Goal: Communication & Community: Answer question/provide support

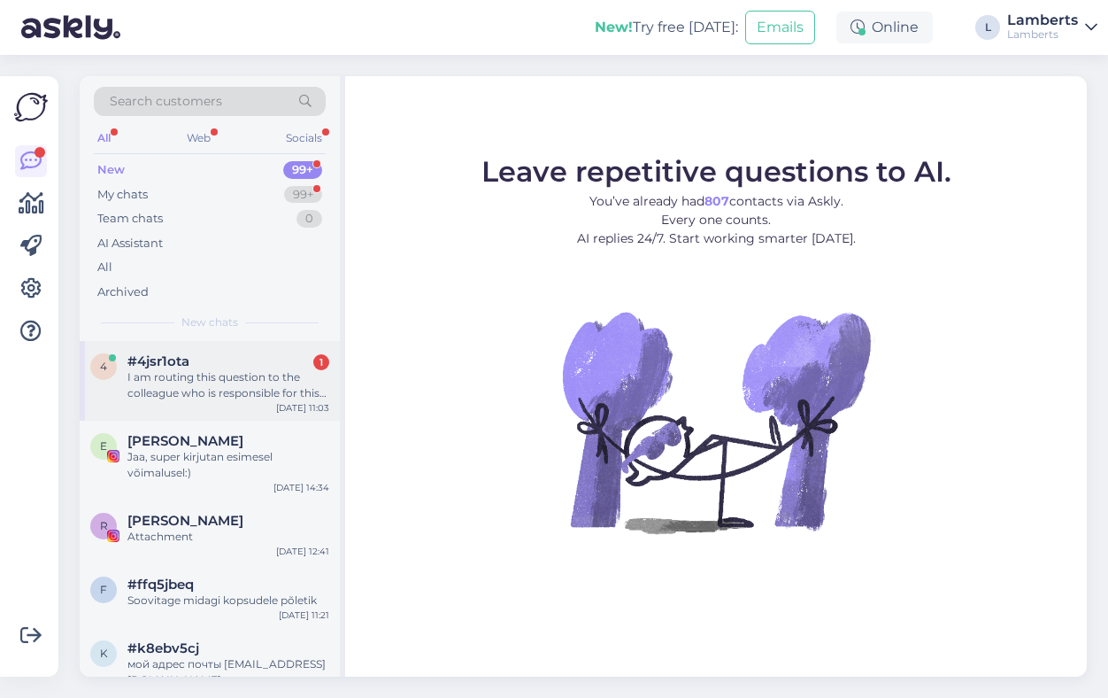
click at [220, 367] on div "#4jsr1ota 1" at bounding box center [228, 361] width 202 height 16
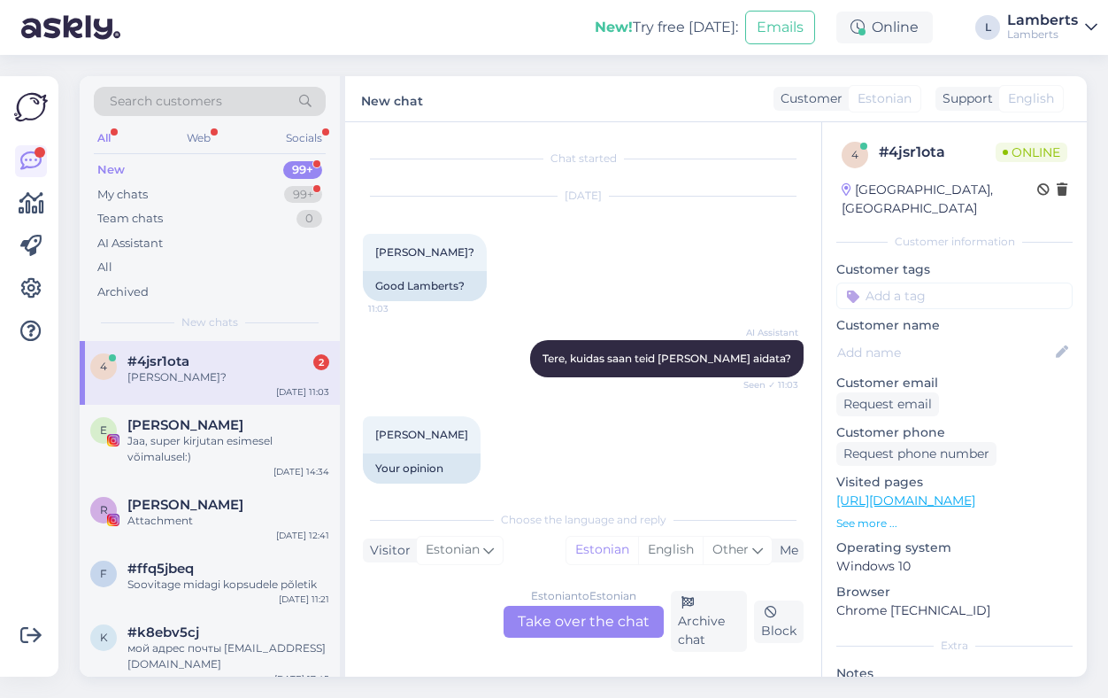
scroll to position [294, 0]
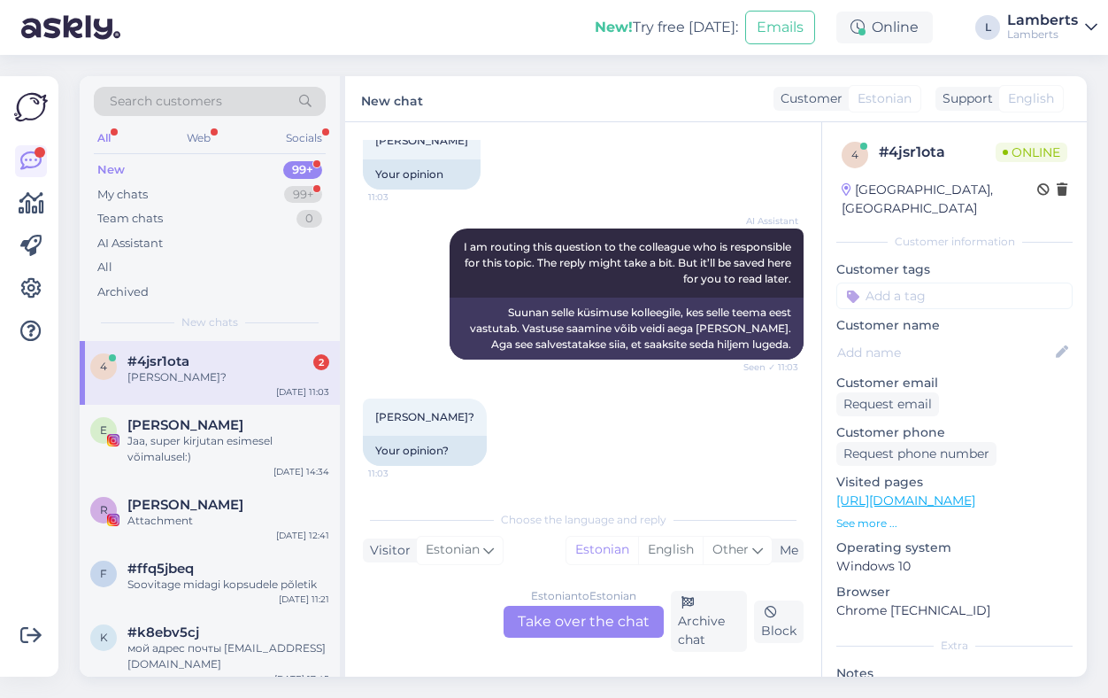
click at [559, 622] on div "Estonian to Estonian Take over the chat" at bounding box center [584, 622] width 160 height 32
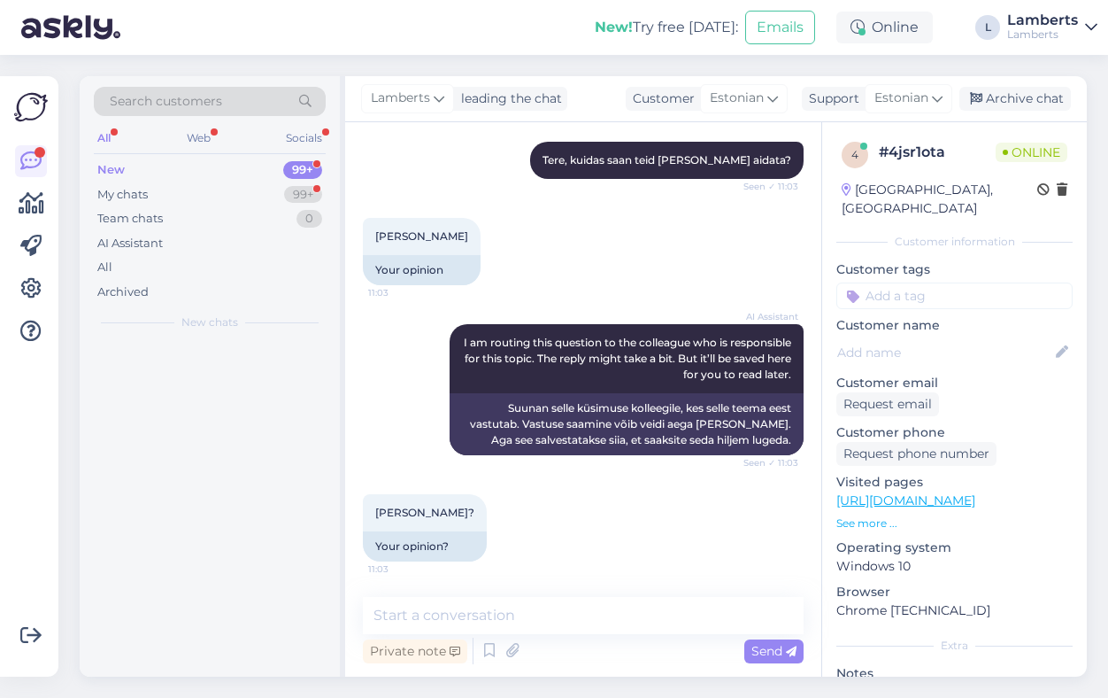
scroll to position [198, 0]
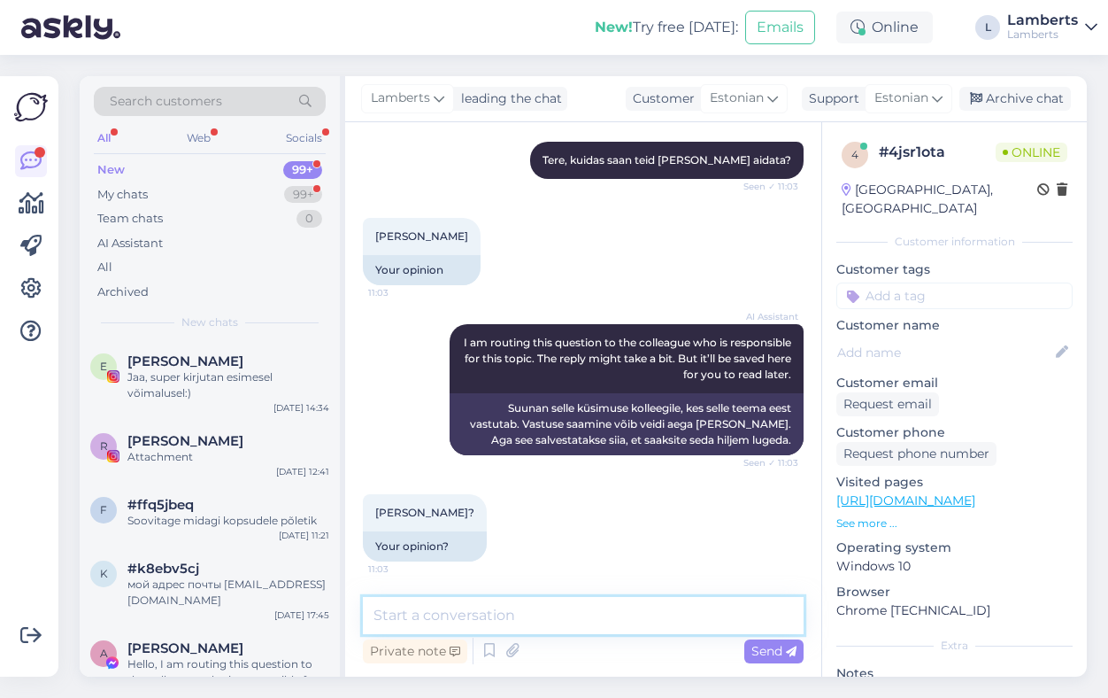
click at [576, 611] on textarea at bounding box center [583, 615] width 441 height 37
type textarea "Tere! kuidas saan teid aidata?"
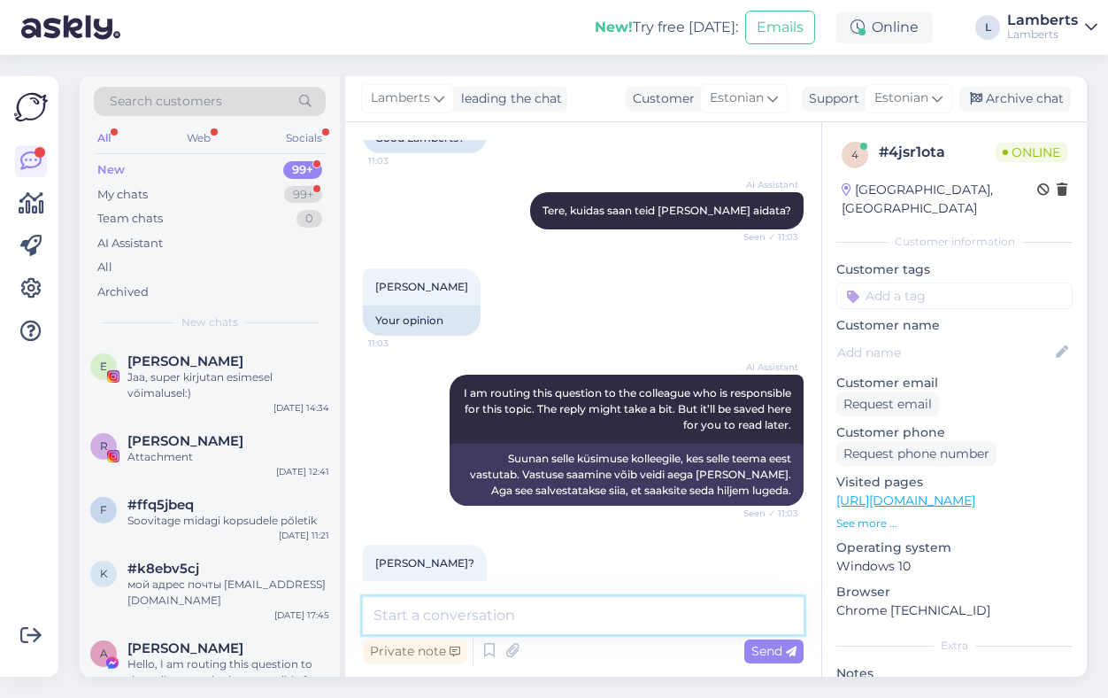
scroll to position [274, 0]
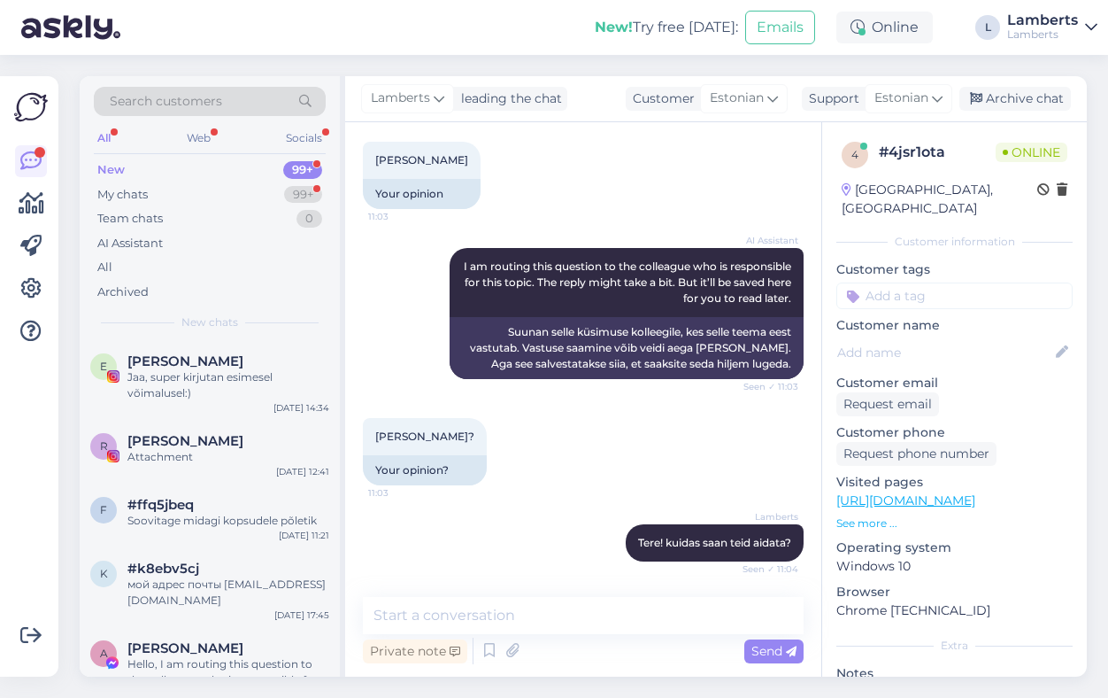
click at [873, 515] on p "See more ..." at bounding box center [955, 523] width 236 height 16
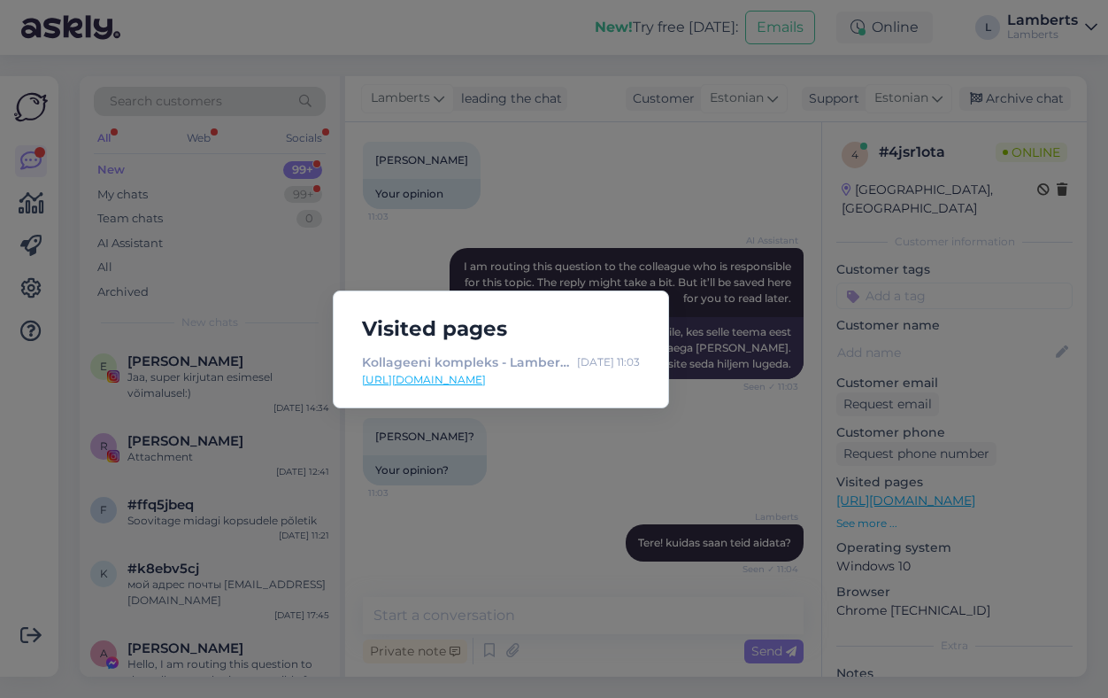
click at [738, 402] on div "Visited pages Kollageeni kompleks - Lamberts Eesti [DATE] 11:03 [URL][DOMAIN_NA…" at bounding box center [554, 349] width 1108 height 698
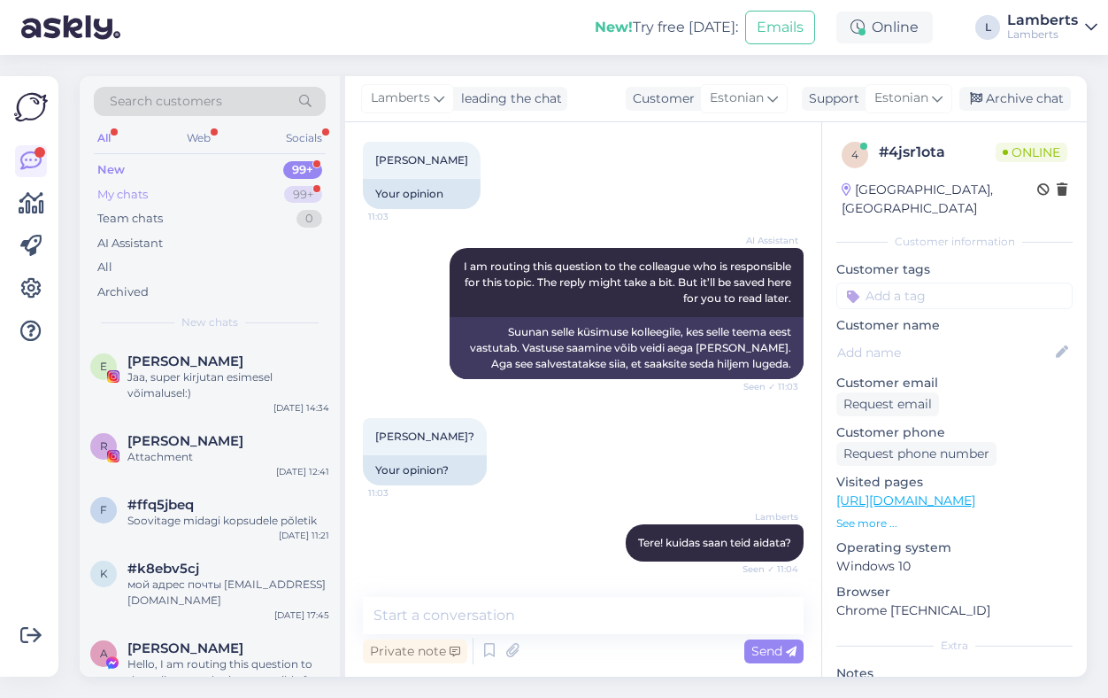
click at [251, 194] on div "My chats 99+" at bounding box center [210, 194] width 232 height 25
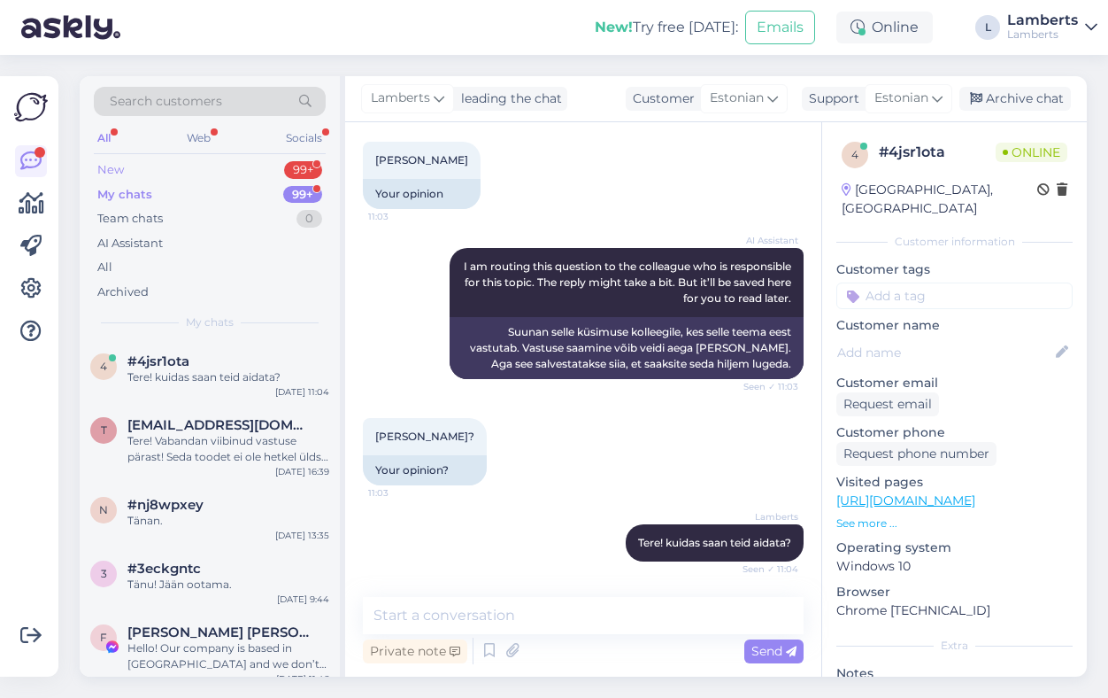
click at [267, 175] on div "New 99+" at bounding box center [210, 170] width 232 height 25
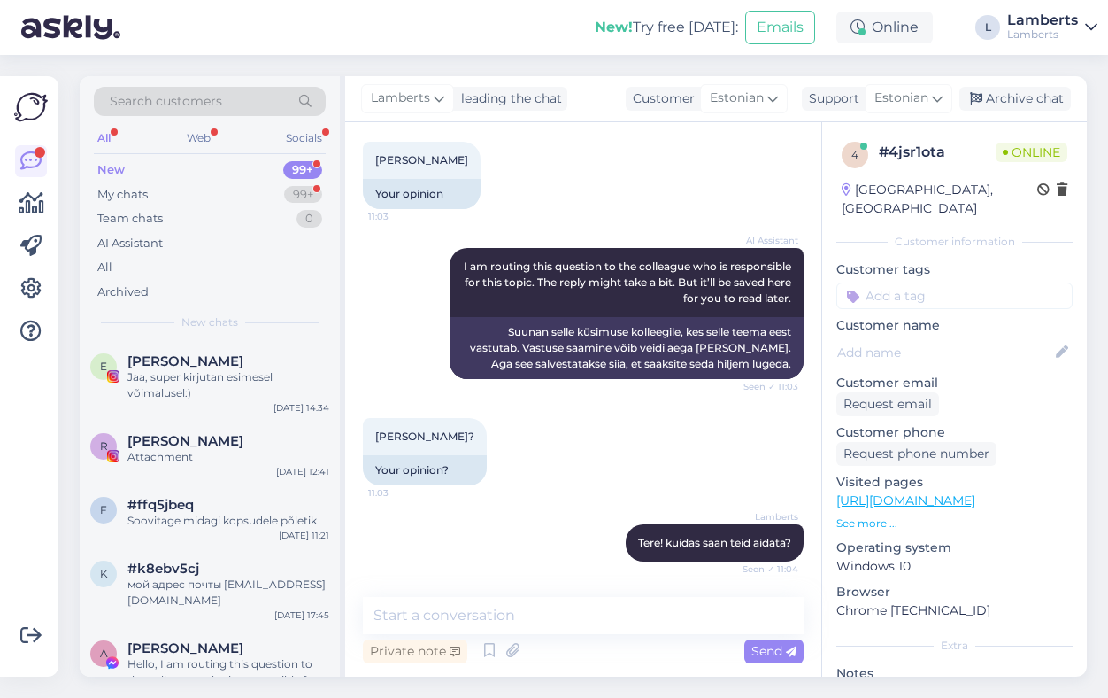
scroll to position [382, 0]
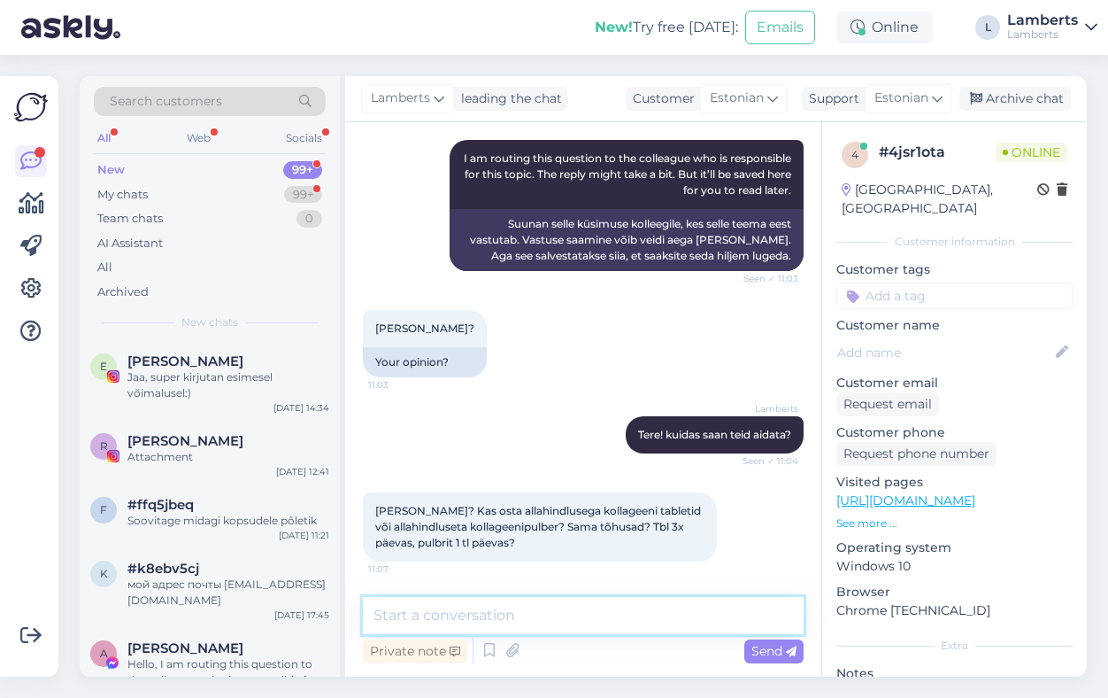
click at [541, 613] on textarea at bounding box center [583, 615] width 441 height 37
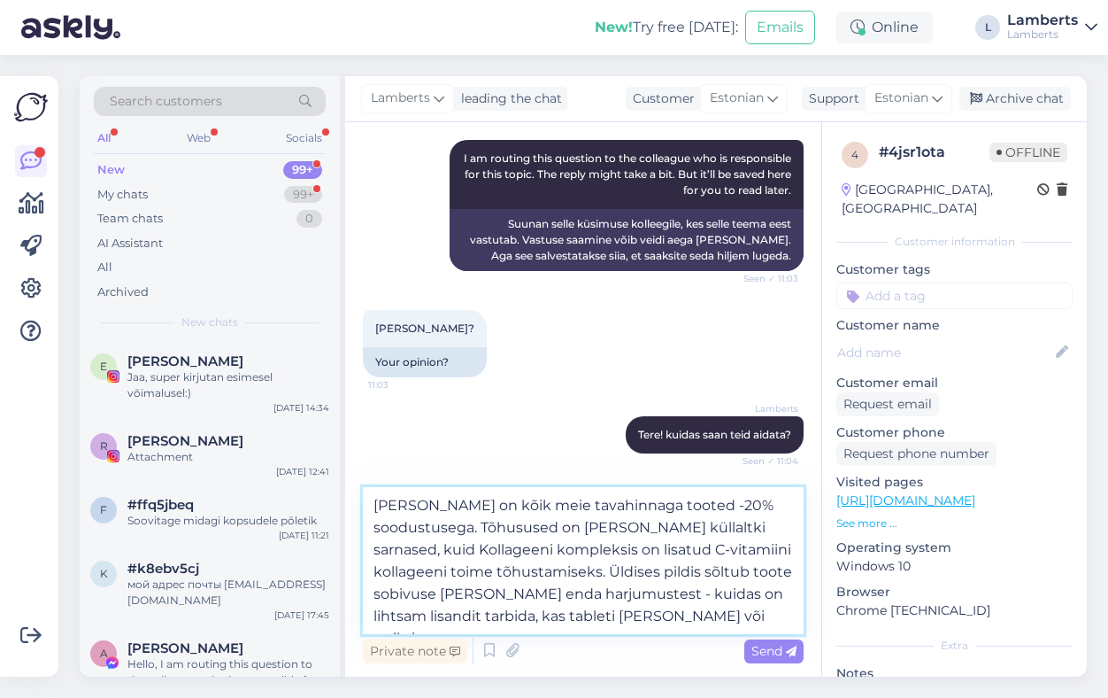
type textarea "[PERSON_NAME] on kõik meie tavahinnaga tooted -20% soodustusega. Tõhusused on […"
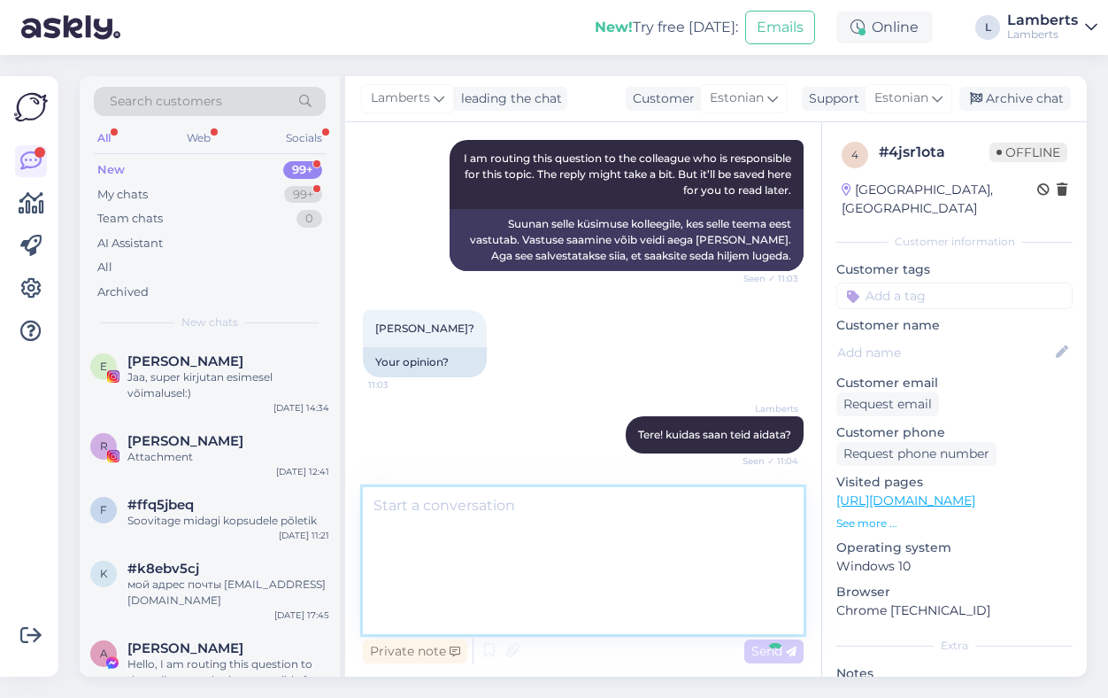
scroll to position [538, 0]
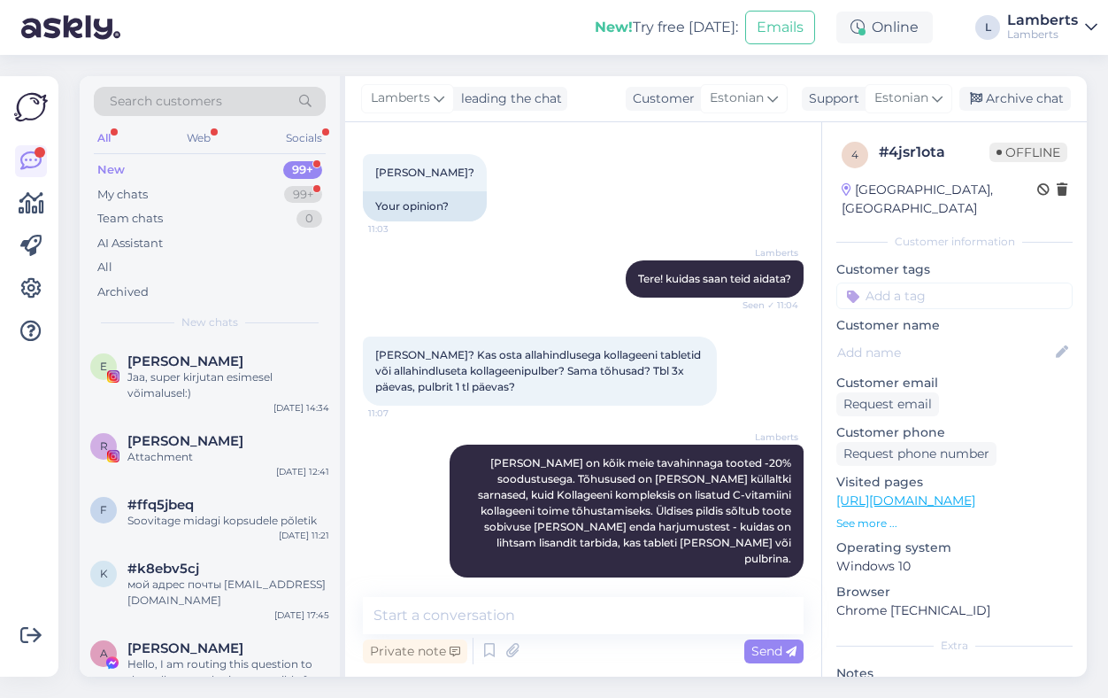
click at [375, 35] on div "New! Try free [DATE]: Emails Online L [PERSON_NAME]" at bounding box center [554, 27] width 1108 height 55
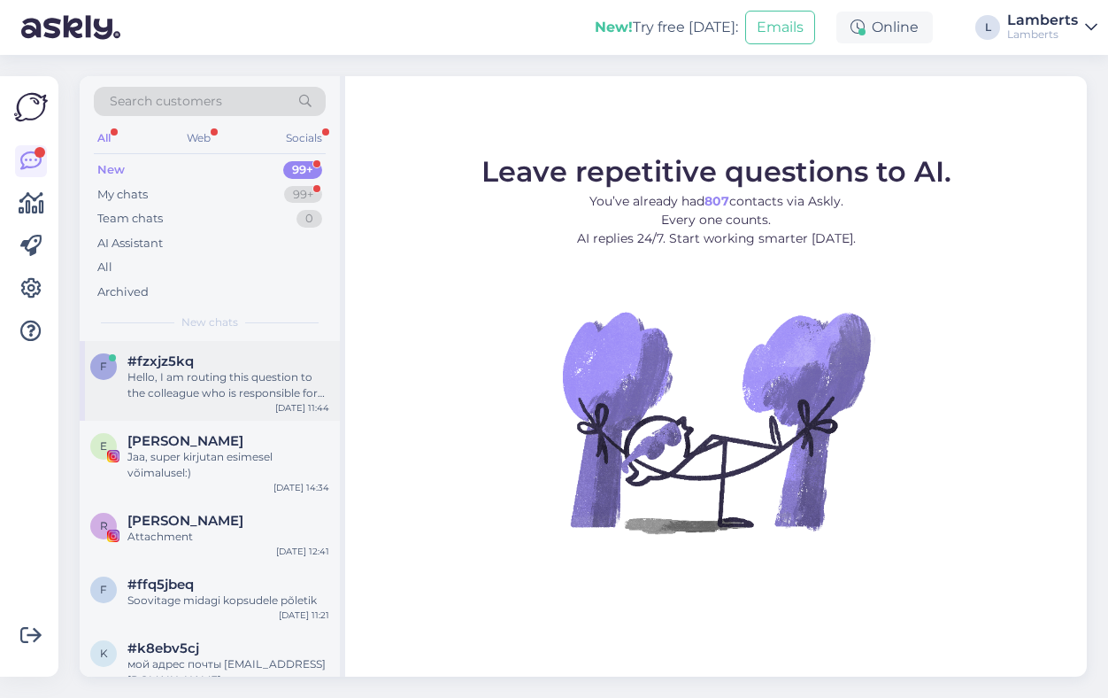
click at [264, 376] on div "Hello, I am routing this question to the colleague who is responsible for this …" at bounding box center [228, 385] width 202 height 32
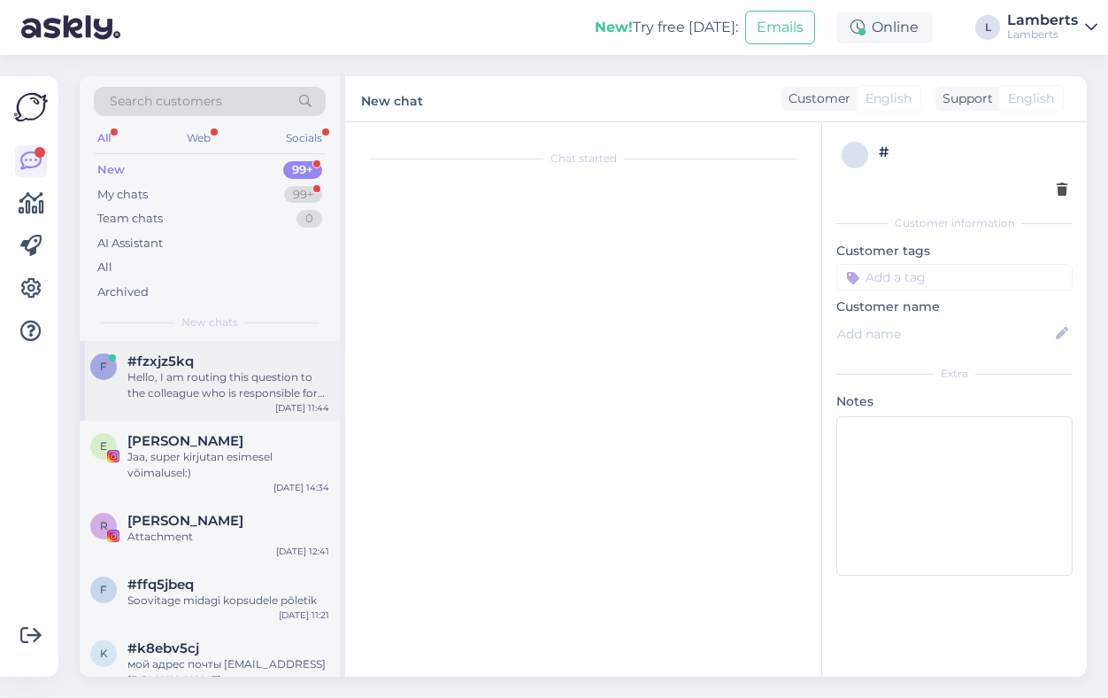
scroll to position [37, 0]
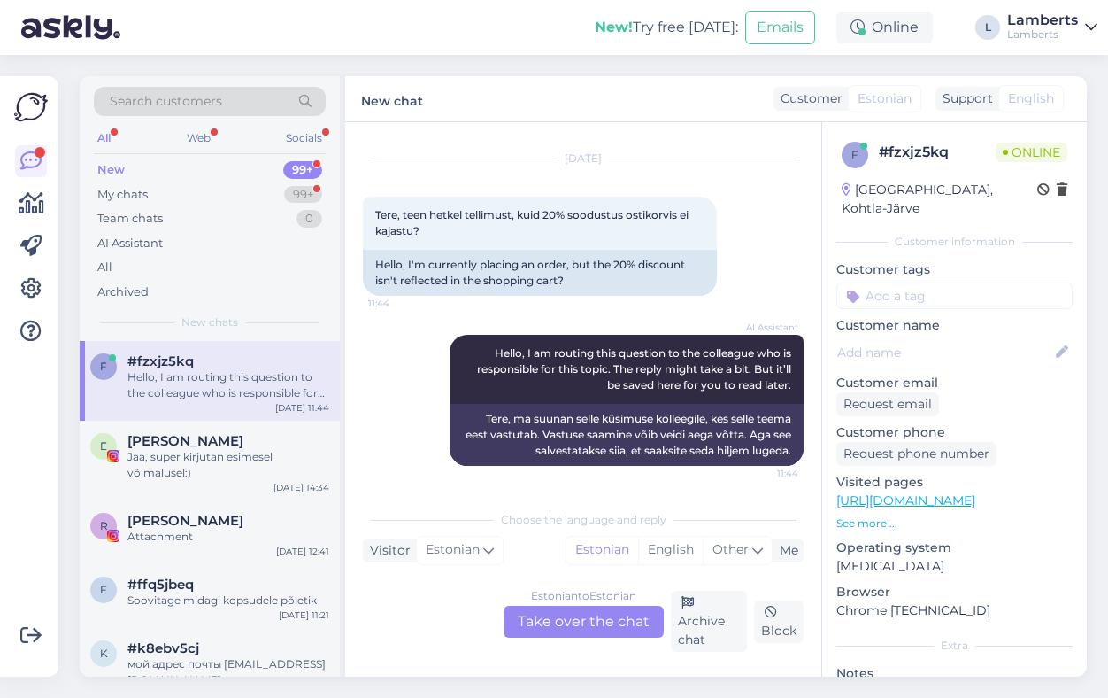
click at [596, 626] on div "Estonian to Estonian Take over the chat" at bounding box center [584, 622] width 160 height 32
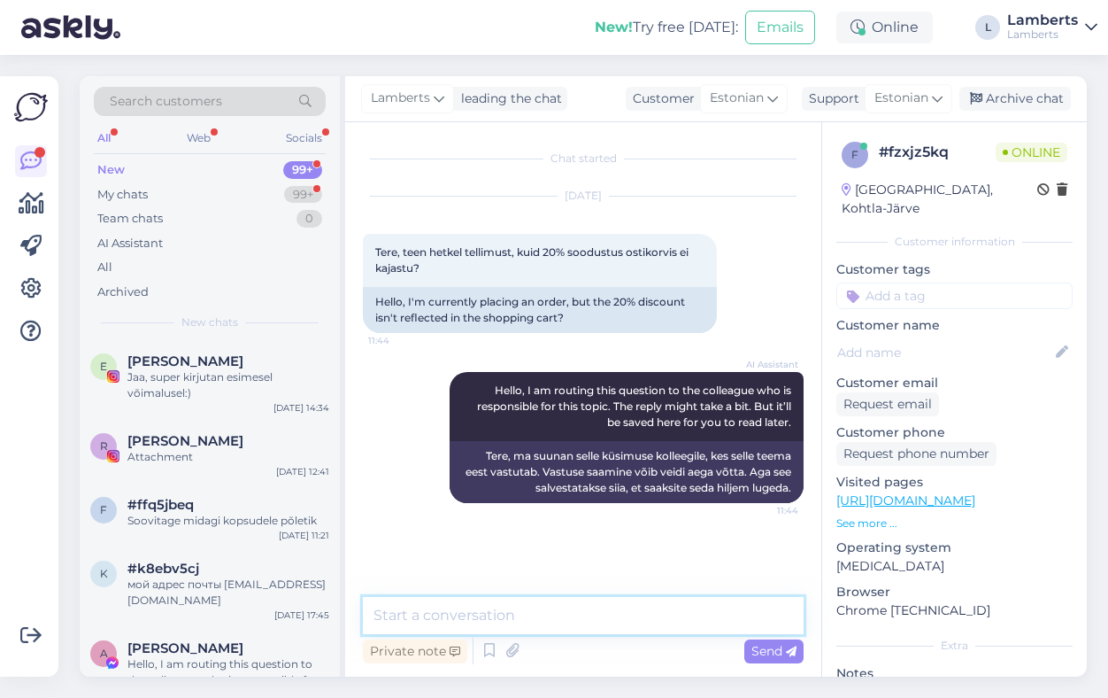
click at [595, 622] on textarea at bounding box center [583, 615] width 441 height 37
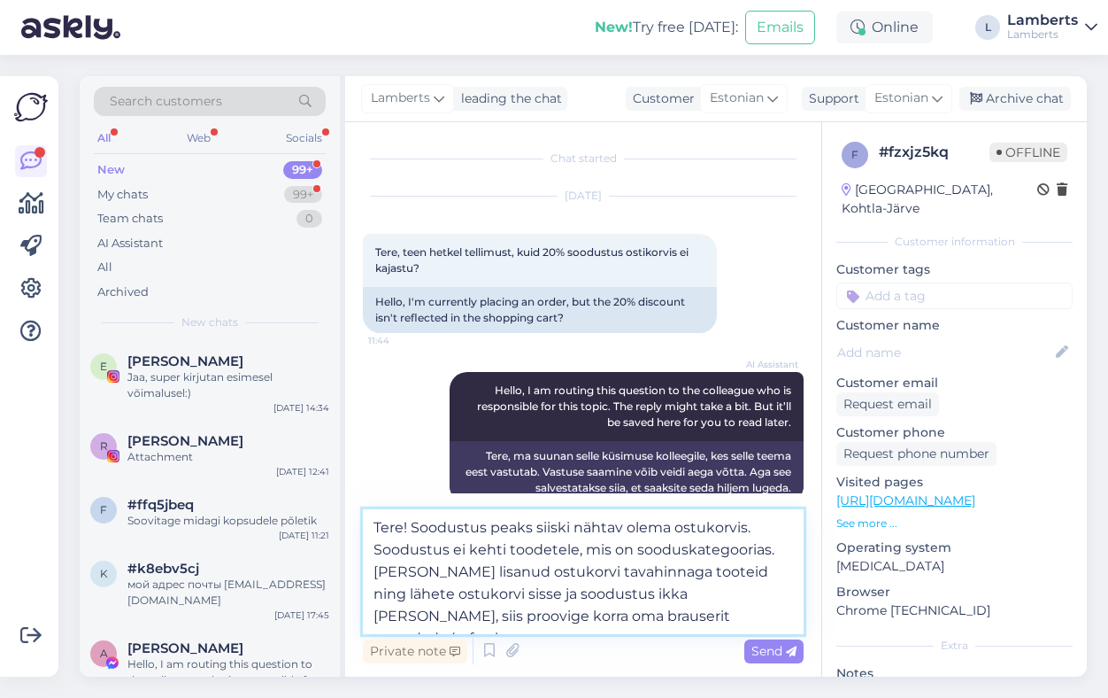
type textarea "Tere! Soodustus peaks siiski nähtav olema ostukorvis. Soodustus ei kehti toodet…"
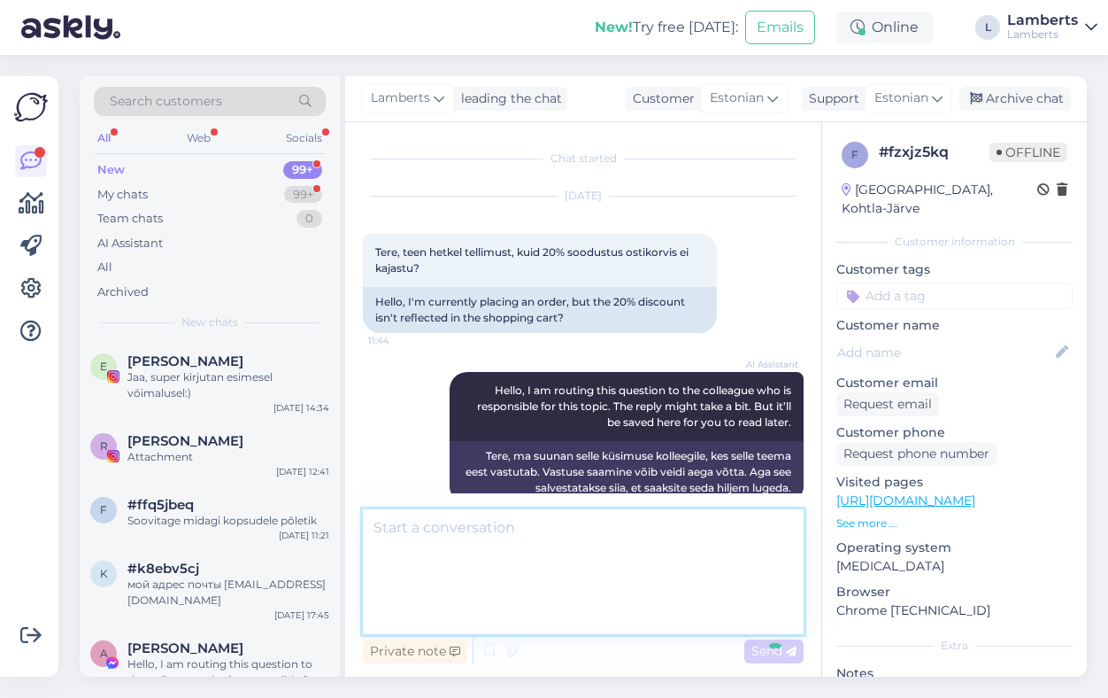
scroll to position [81, 0]
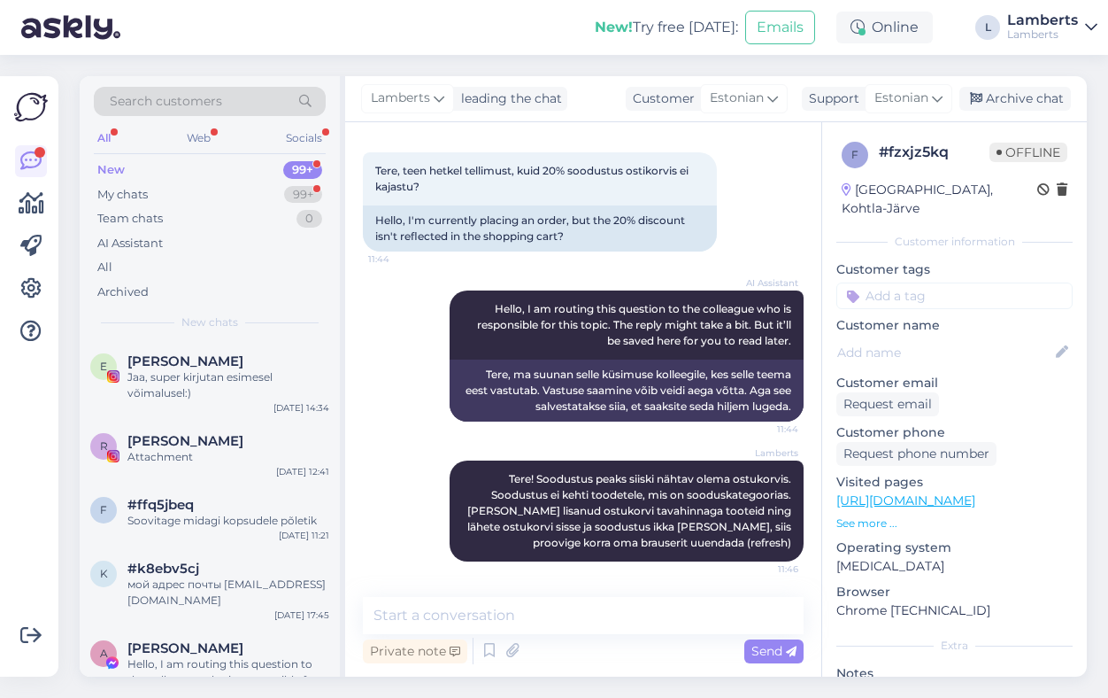
click at [478, 19] on div "New! Try free [DATE]: Emails Online L [PERSON_NAME]" at bounding box center [554, 27] width 1108 height 55
click at [240, 193] on div "My chats 99+" at bounding box center [210, 194] width 232 height 25
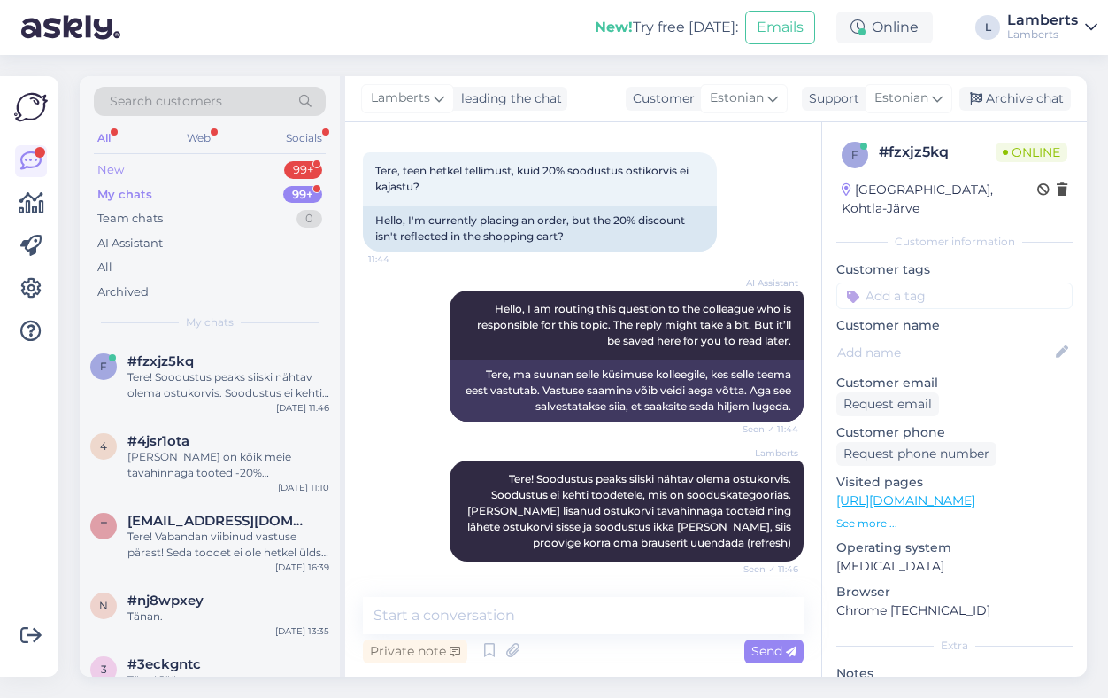
click at [275, 169] on div "New 99+" at bounding box center [210, 170] width 232 height 25
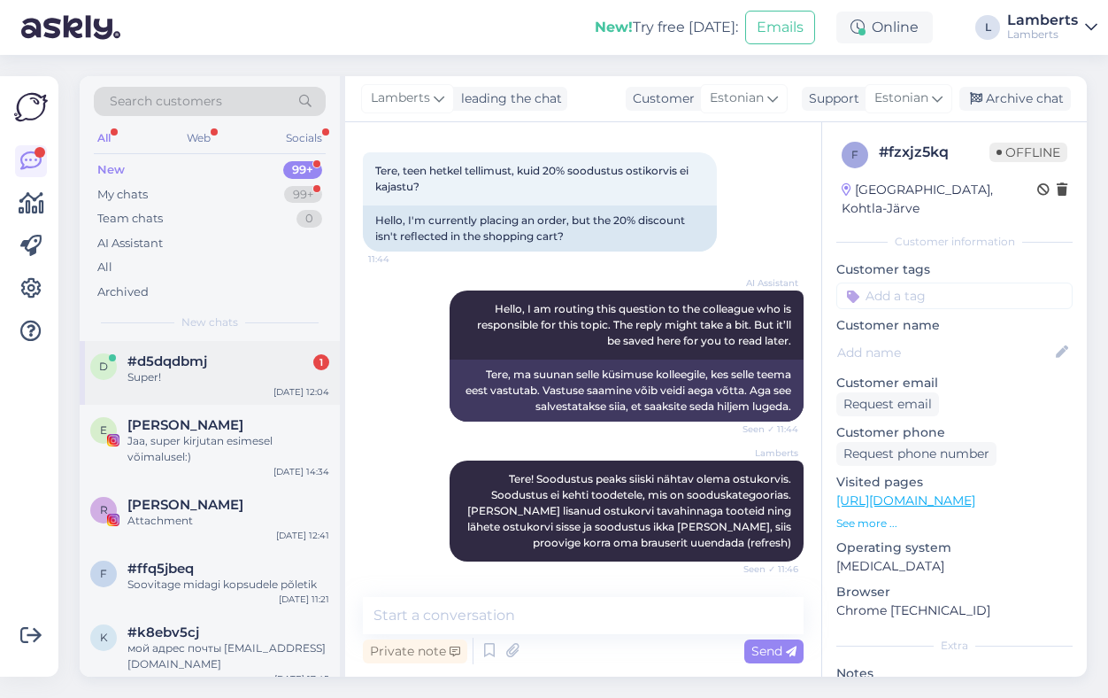
click at [240, 361] on div "#d5dqdbmj 1" at bounding box center [228, 361] width 202 height 16
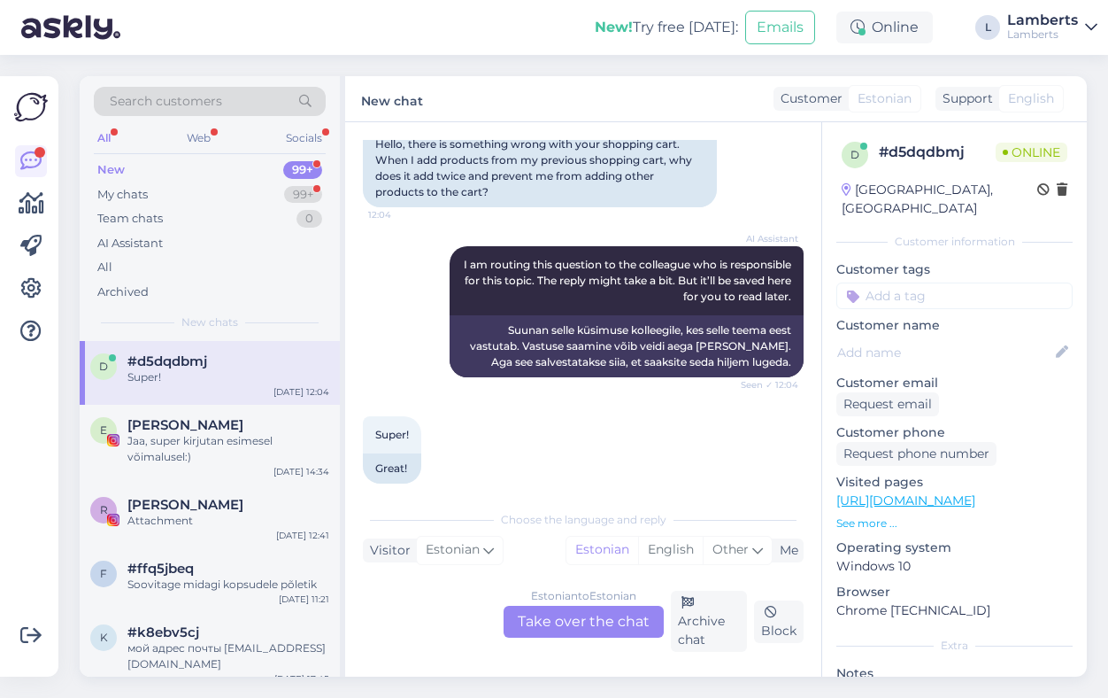
scroll to position [374, 0]
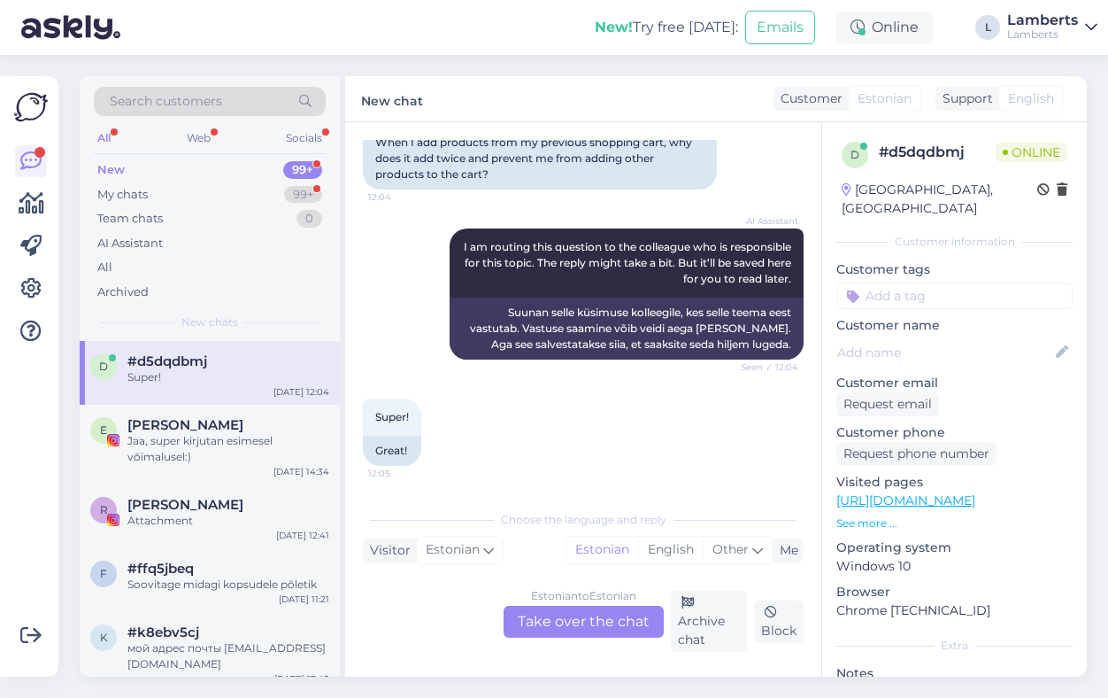
click at [541, 614] on div "Estonian to Estonian Take over the chat" at bounding box center [584, 622] width 160 height 32
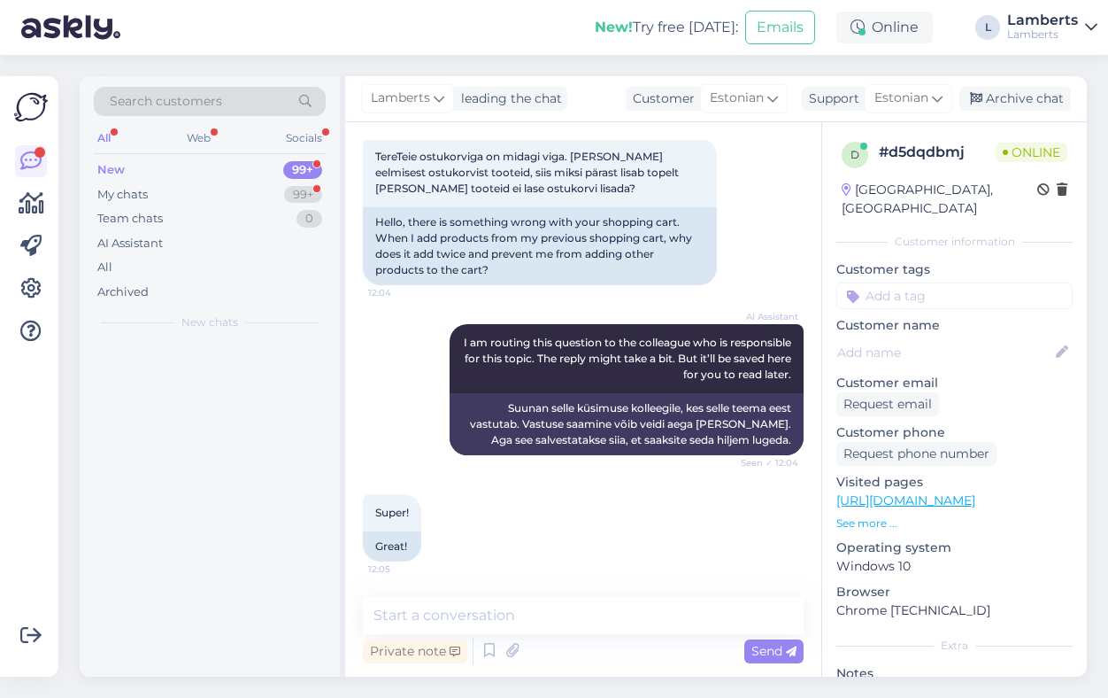
scroll to position [278, 0]
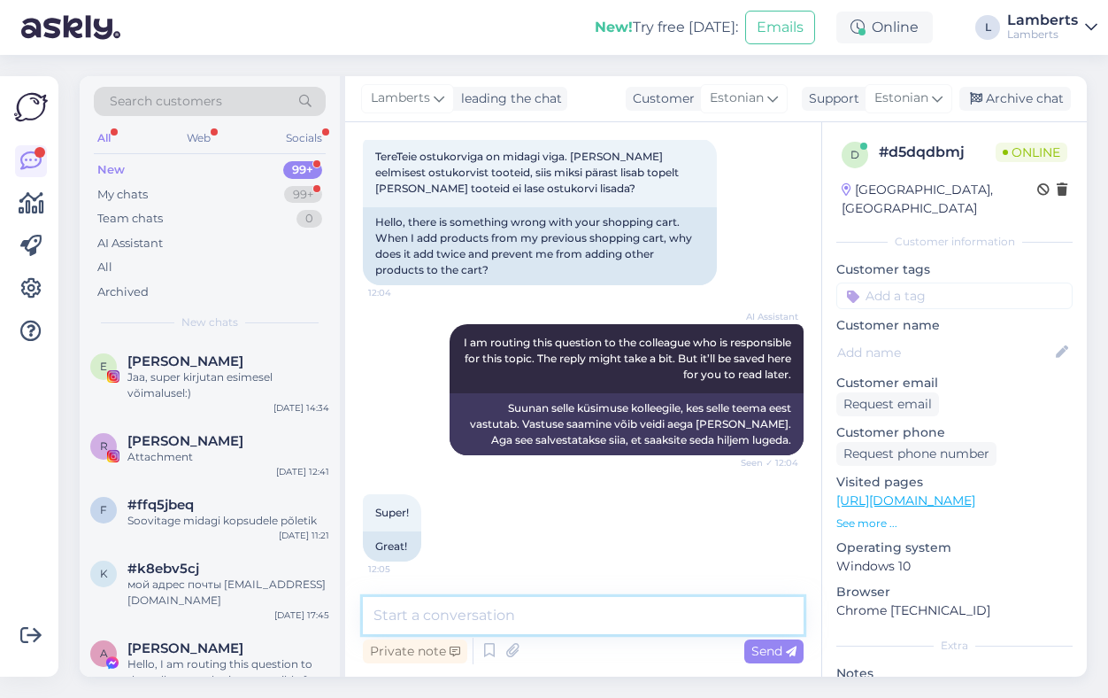
click at [575, 625] on textarea at bounding box center [583, 615] width 441 height 37
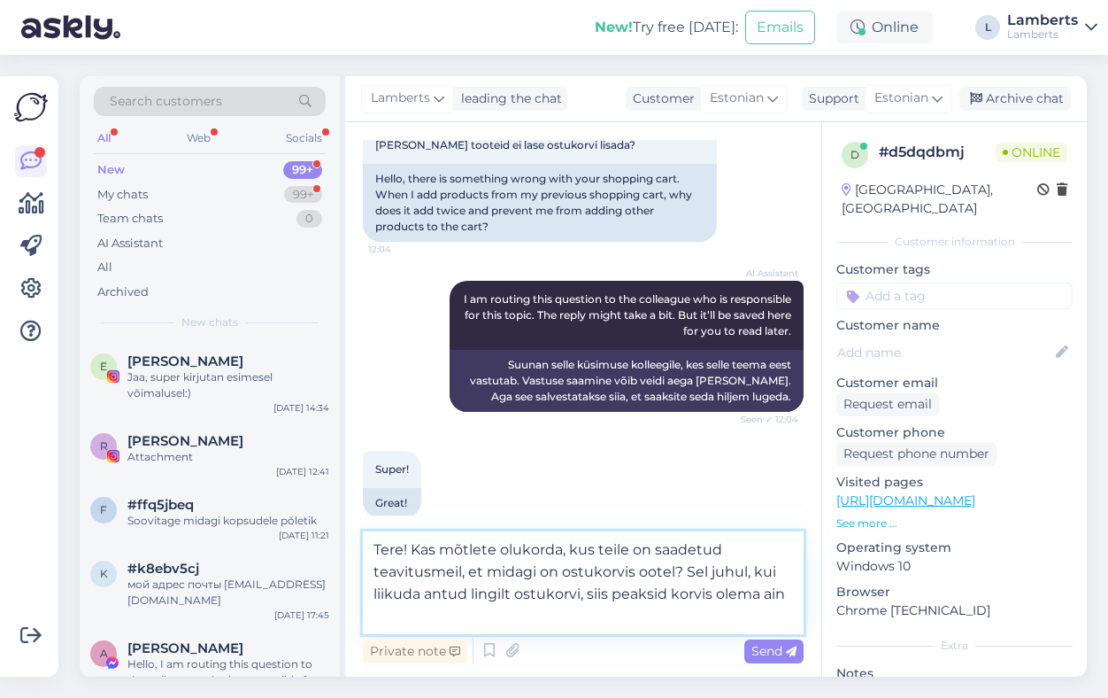
scroll to position [344, 0]
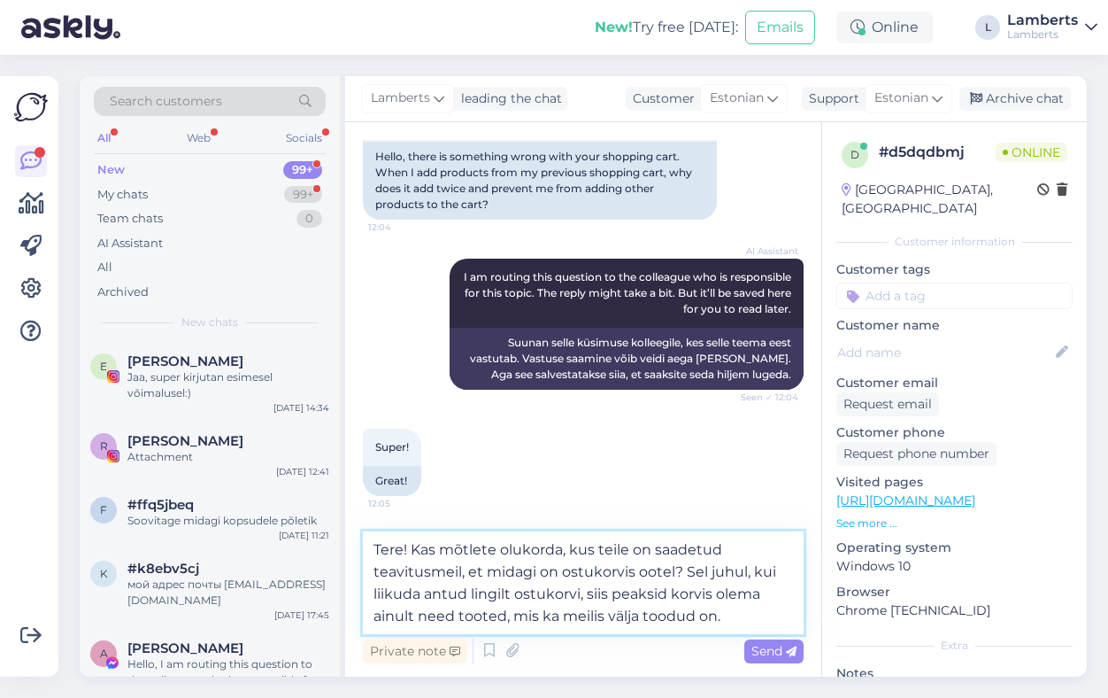
type textarea "Tere! Kas mõtlete olukorda, kus teile on saadetud teavitusmeil, et midagi on os…"
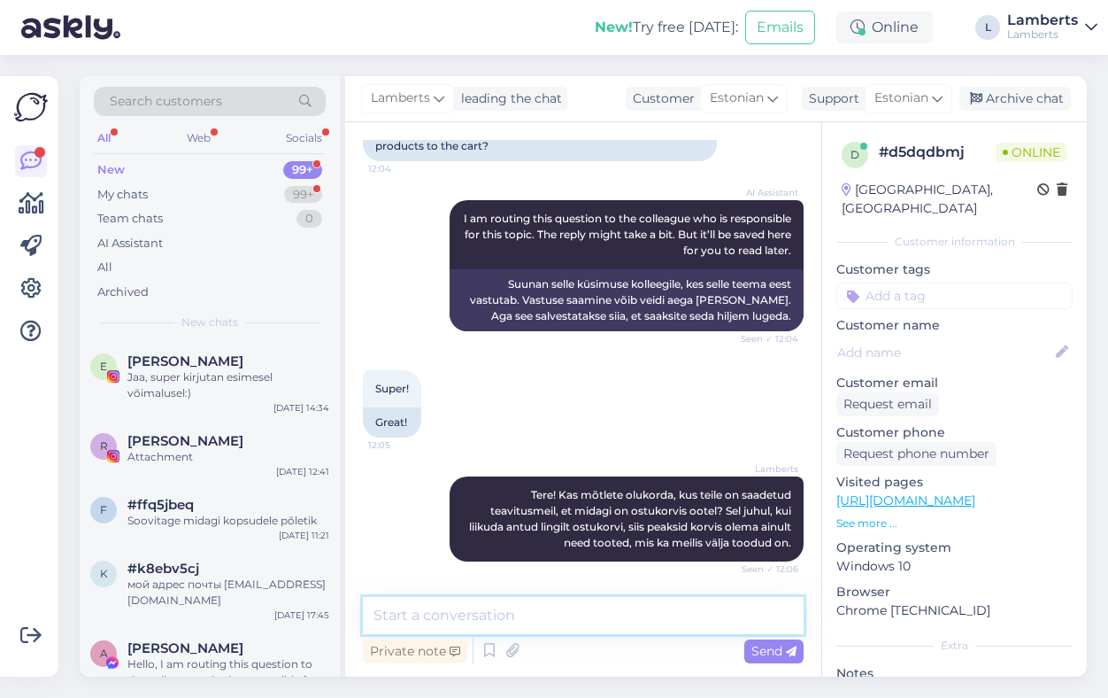
scroll to position [478, 0]
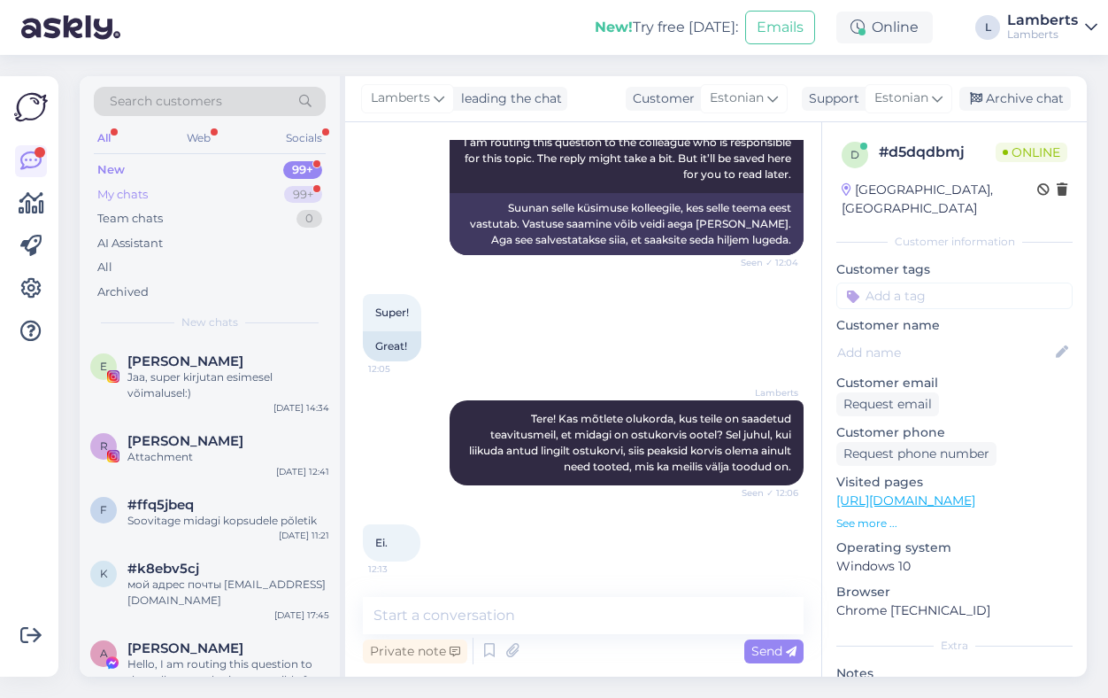
click at [308, 196] on div "99+" at bounding box center [303, 195] width 38 height 18
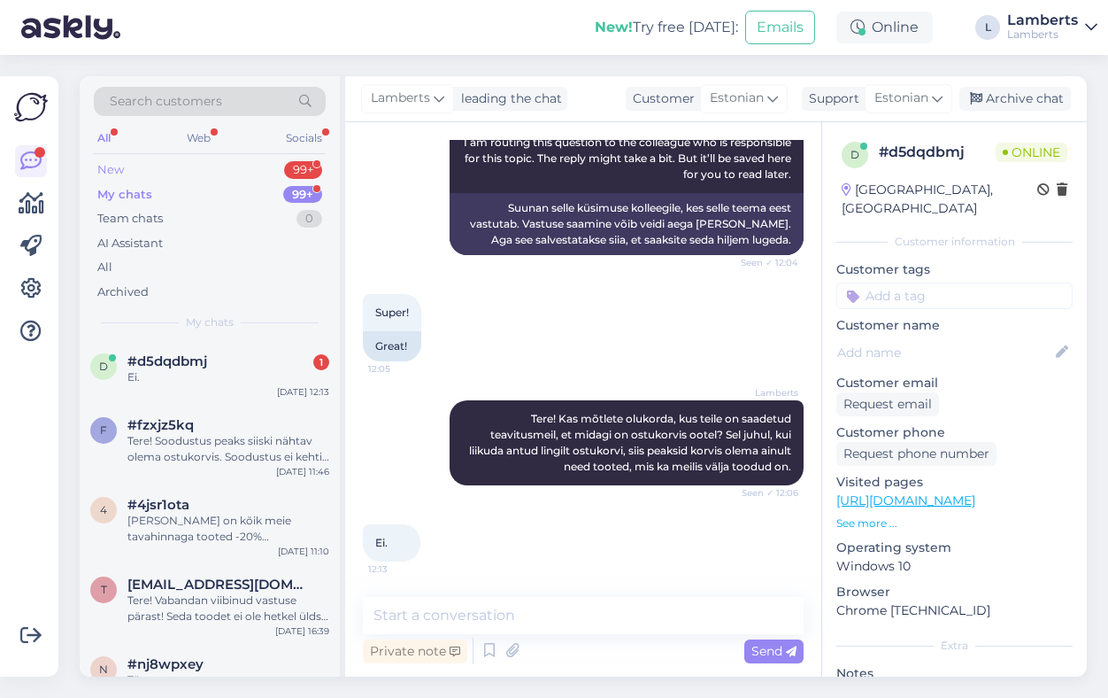
click at [301, 159] on div "New 99+" at bounding box center [210, 170] width 232 height 25
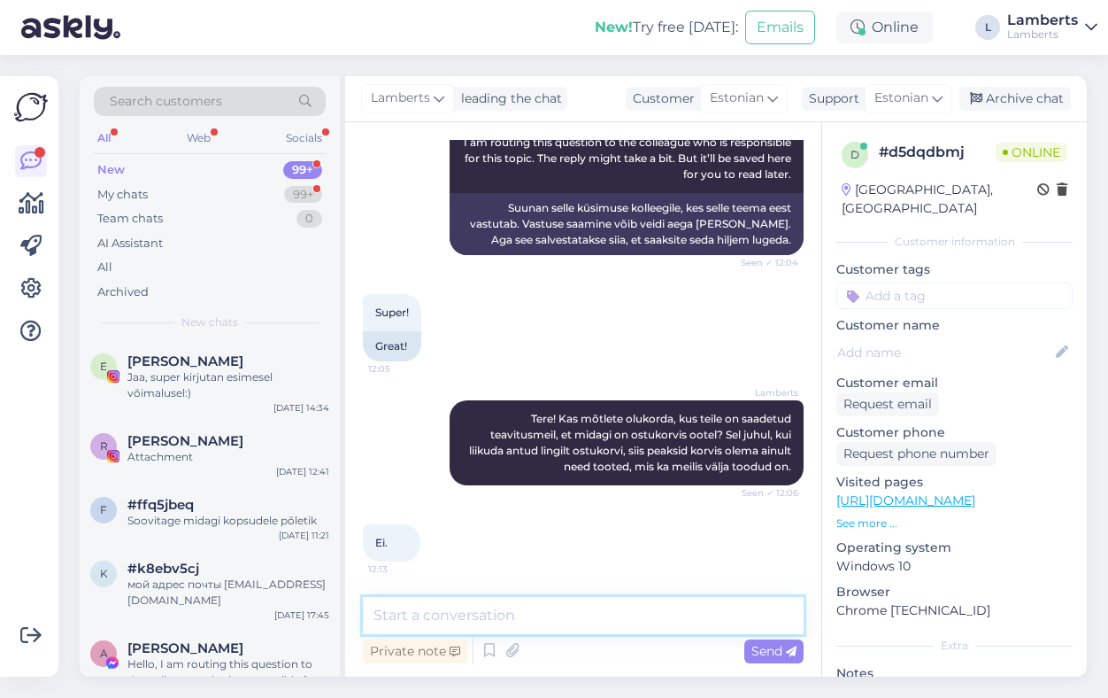
click at [605, 619] on textarea at bounding box center [583, 615] width 441 height 37
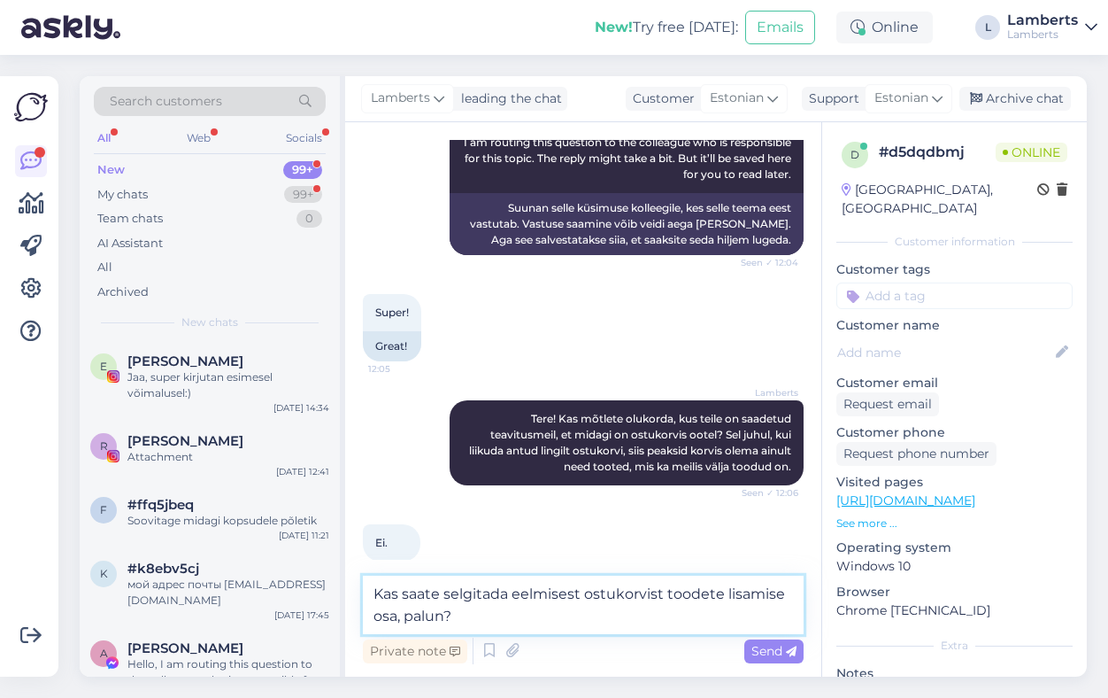
type textarea "Kas saate selgitada eelmisest ostukorvist toodete lisamise osa, palun?"
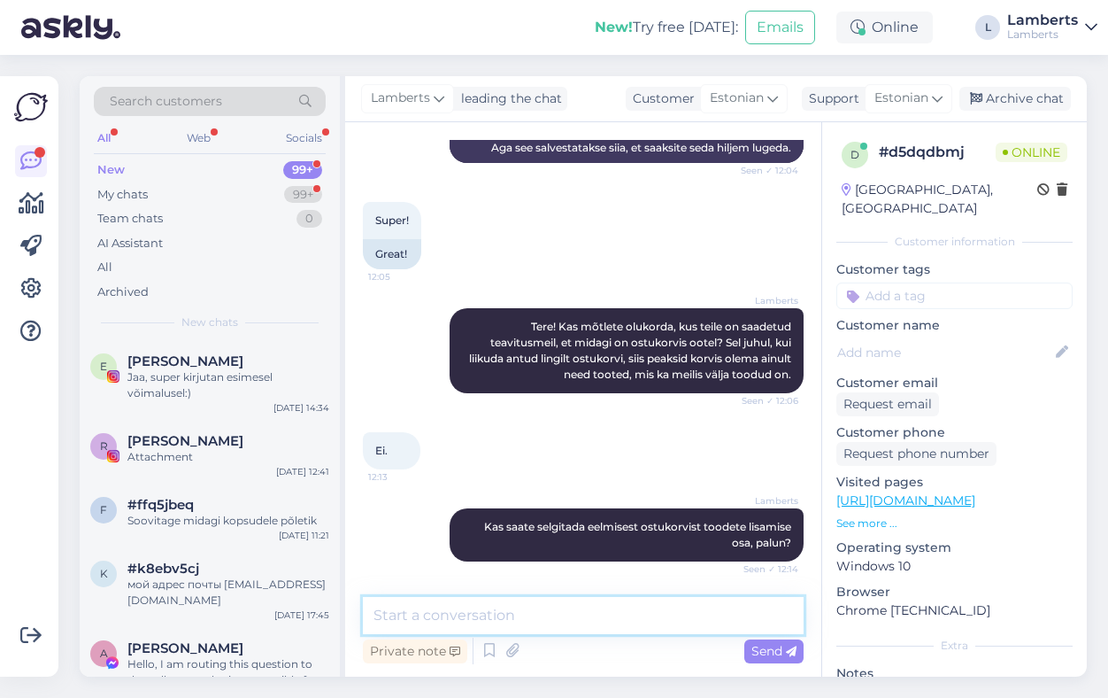
scroll to position [694, 0]
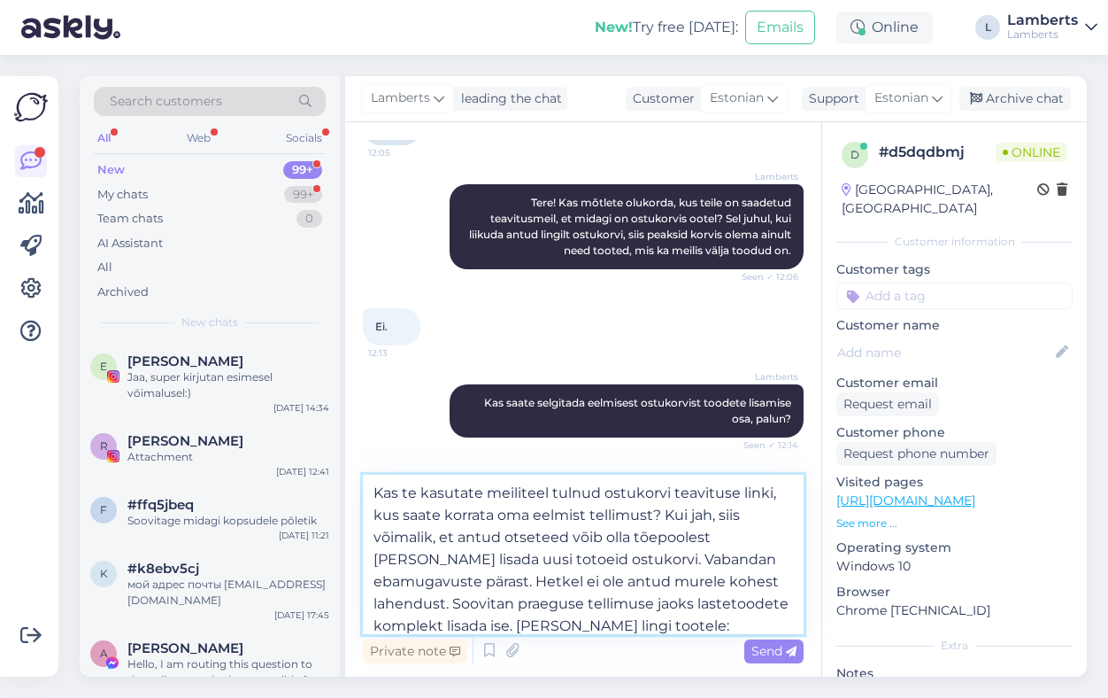
paste textarea "https://lambertseesti.ee/toode/vitamiinide-komplekt-terve-laps-4-14-aastastele-…"
type textarea "Kas te kasutate meiliteel tulnud ostukorvi teavituse linki, kus saate korrata o…"
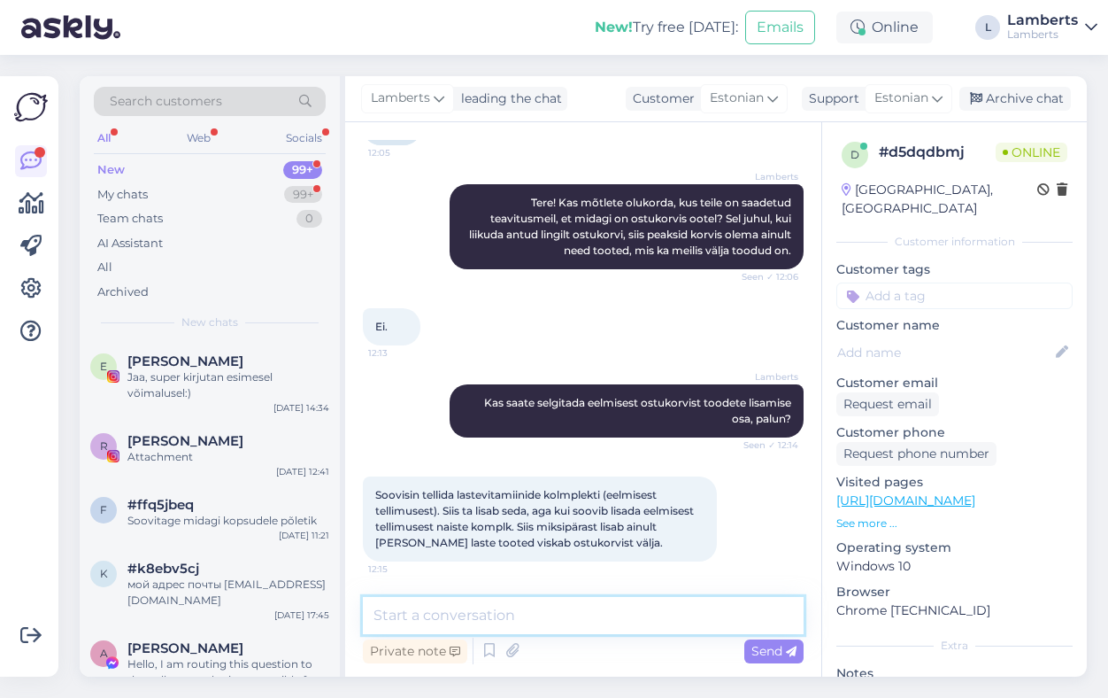
scroll to position [0, 0]
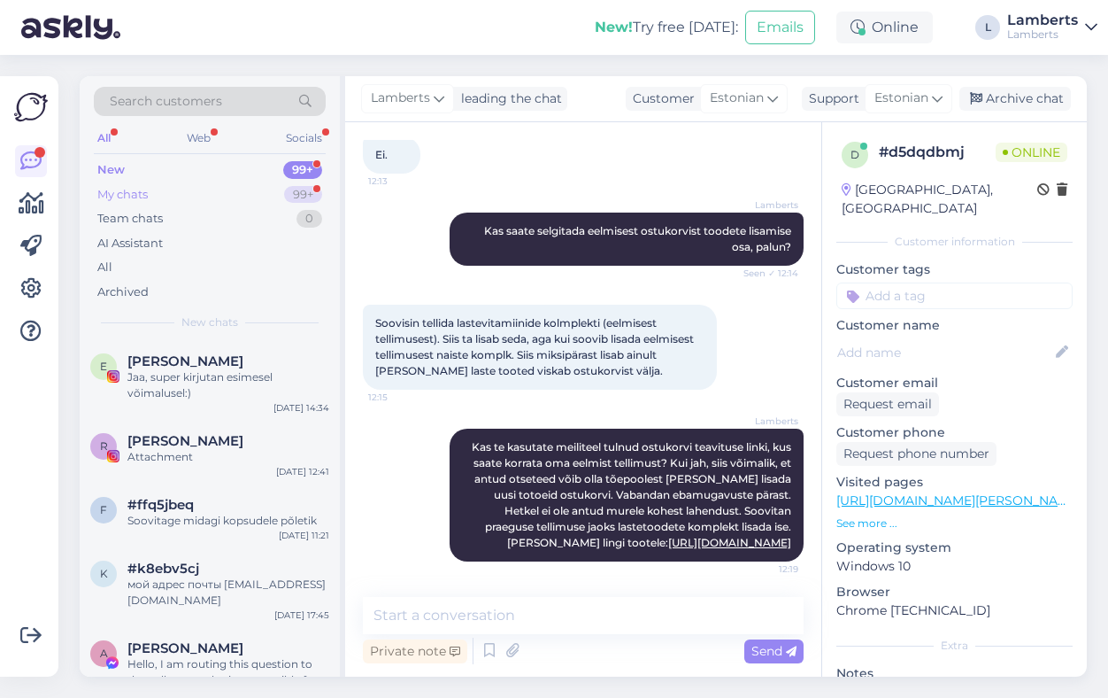
click at [252, 197] on div "My chats 99+" at bounding box center [210, 194] width 232 height 25
